Goal: Information Seeking & Learning: Get advice/opinions

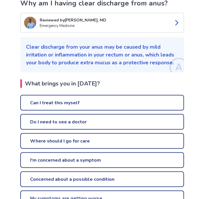
scroll to position [63, 0]
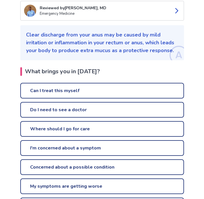
click at [44, 90] on link "Can I treat this myself" at bounding box center [101, 91] width 163 height 16
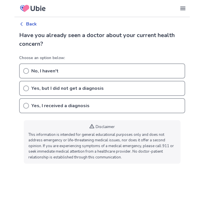
click at [24, 73] on circle at bounding box center [25, 71] width 5 height 5
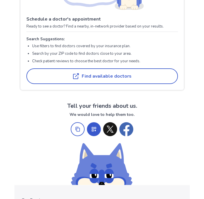
scroll to position [304, 0]
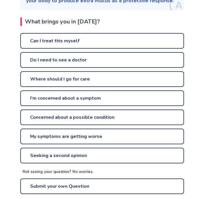
scroll to position [116, 0]
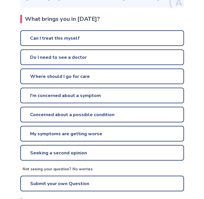
click at [29, 59] on link "Do I need to see a doctor" at bounding box center [101, 57] width 163 height 16
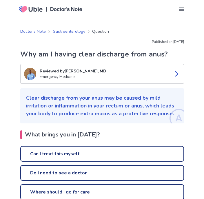
scroll to position [127, 0]
